Goal: Entertainment & Leisure: Consume media (video, audio)

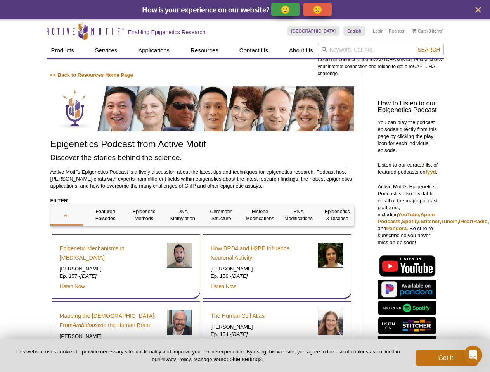
click at [286, 9] on p "🙂" at bounding box center [285, 10] width 10 height 10
click at [319, 9] on span "Give Feedback" at bounding box center [316, 9] width 46 height 9
click at [478, 10] on icon "close" at bounding box center [478, 10] width 6 height 6
click at [380, 50] on div "Could not connect to the reCAPTCHA service. Please check your internet connecti…" at bounding box center [380, 60] width 126 height 34
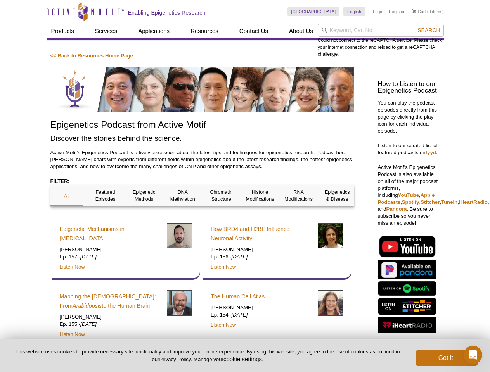
click at [428, 50] on div "Could not connect to the reCAPTCHA service. Please check your internet connecti…" at bounding box center [380, 41] width 126 height 34
click at [67, 215] on div "Epigenetic Mechanisms in [MEDICAL_DATA] [PERSON_NAME] Ep. 157 - [DATE] Listen N…" at bounding box center [126, 247] width 149 height 65
click at [105, 215] on div "Epigenetic Mechanisms in [MEDICAL_DATA] [PERSON_NAME] Ep. 157 - [DATE] Listen N…" at bounding box center [126, 247] width 149 height 65
click at [144, 215] on div "Epigenetic Mechanisms in [MEDICAL_DATA] [PERSON_NAME] Ep. 157 - [DATE] Listen N…" at bounding box center [126, 247] width 149 height 65
click at [183, 215] on div "Epigenetic Mechanisms in [MEDICAL_DATA] [PERSON_NAME] Ep. 157 - [DATE] Listen N…" at bounding box center [126, 247] width 149 height 65
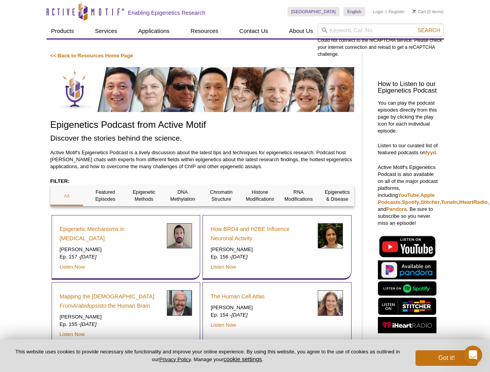
click at [221, 215] on div "How BRD4 and H2BE Influence Neuronal Activity [PERSON_NAME] Ep. 156 - [DATE] Li…" at bounding box center [276, 247] width 149 height 65
click at [428, 30] on span "Search" at bounding box center [428, 30] width 22 height 6
